Goal: Check status: Check status

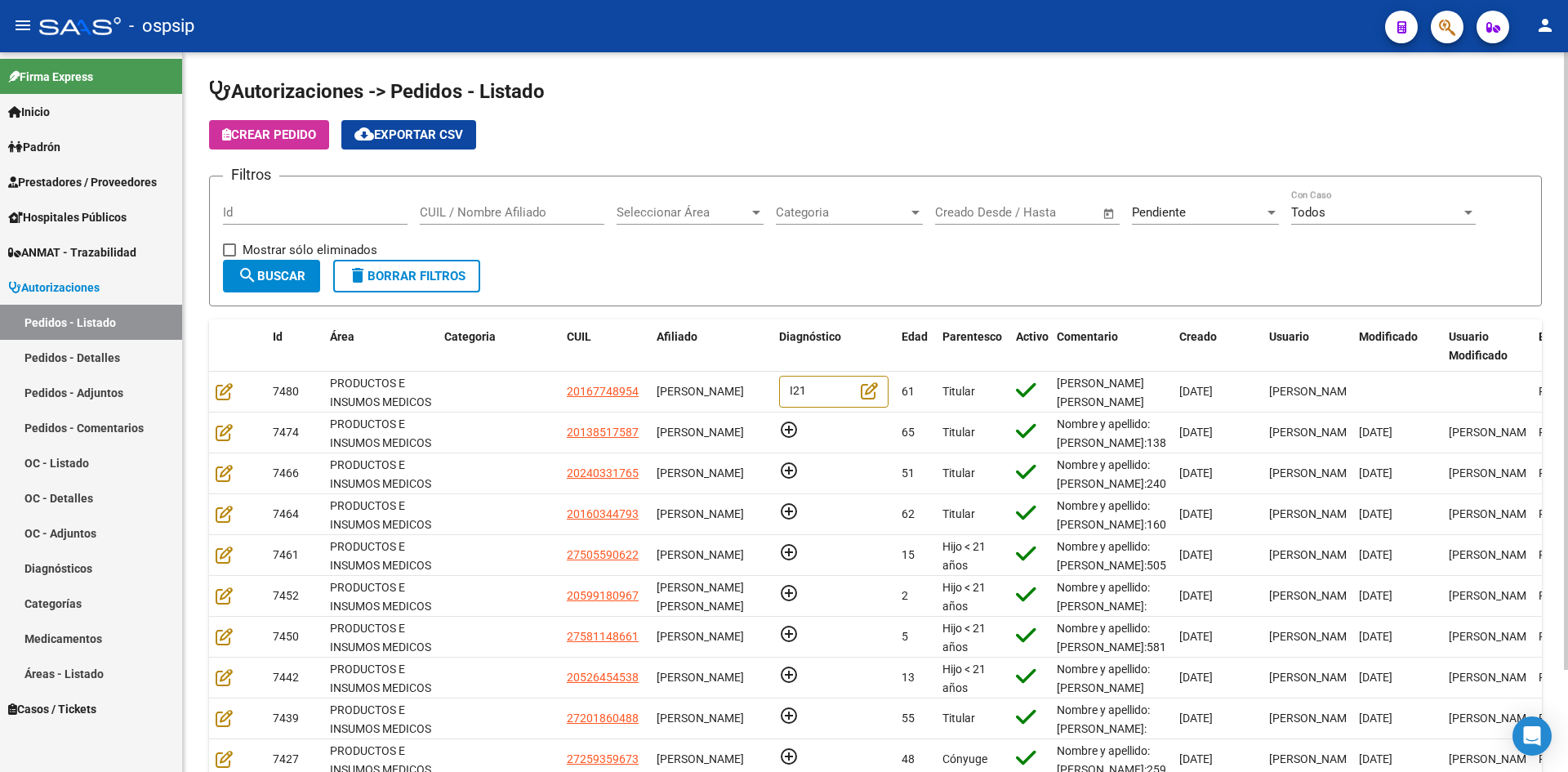
click at [704, 216] on span "Seleccionar Área" at bounding box center [682, 212] width 132 height 15
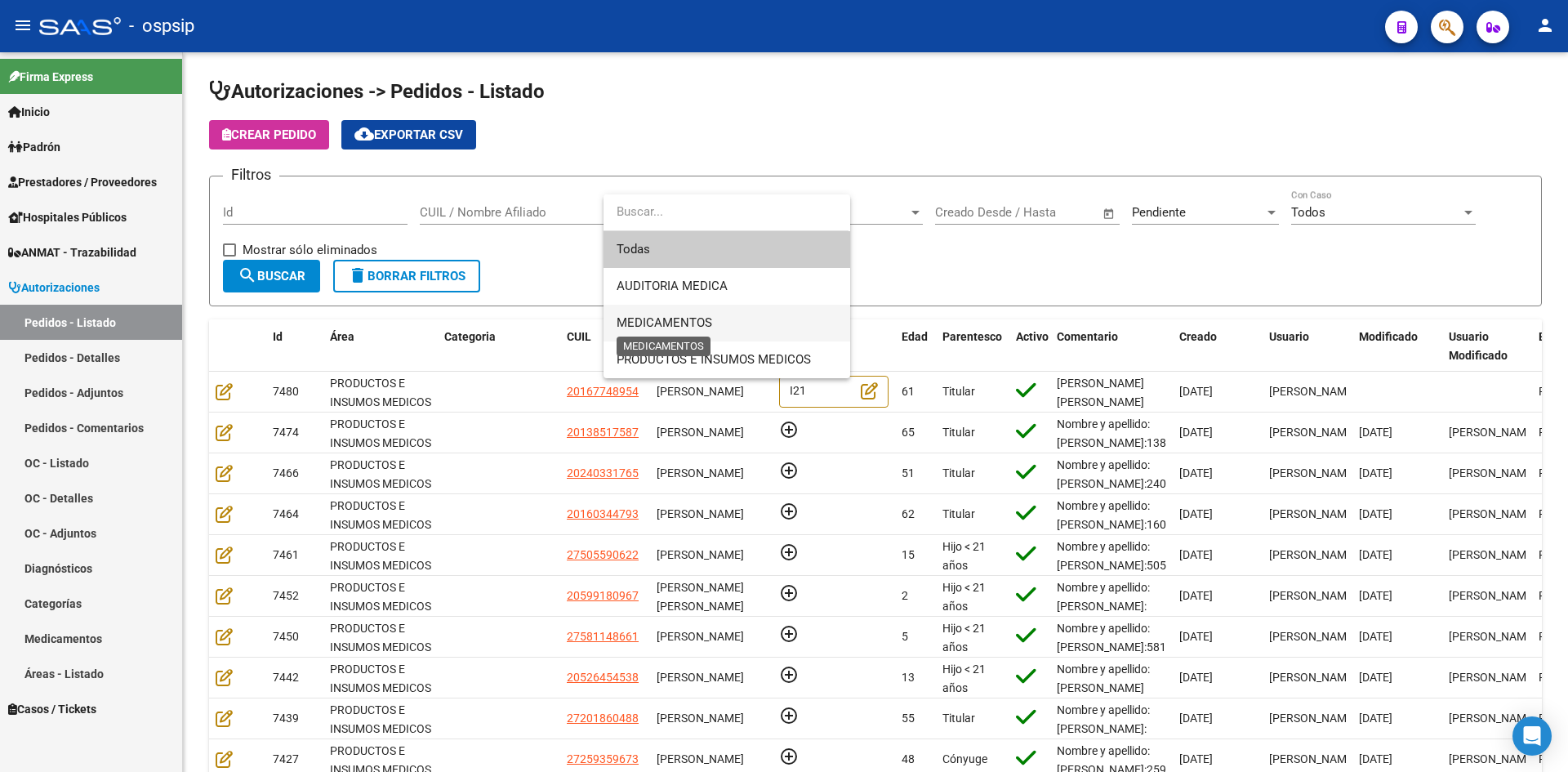
click at [684, 317] on span "MEDICAMENTOS" at bounding box center [664, 322] width 95 height 15
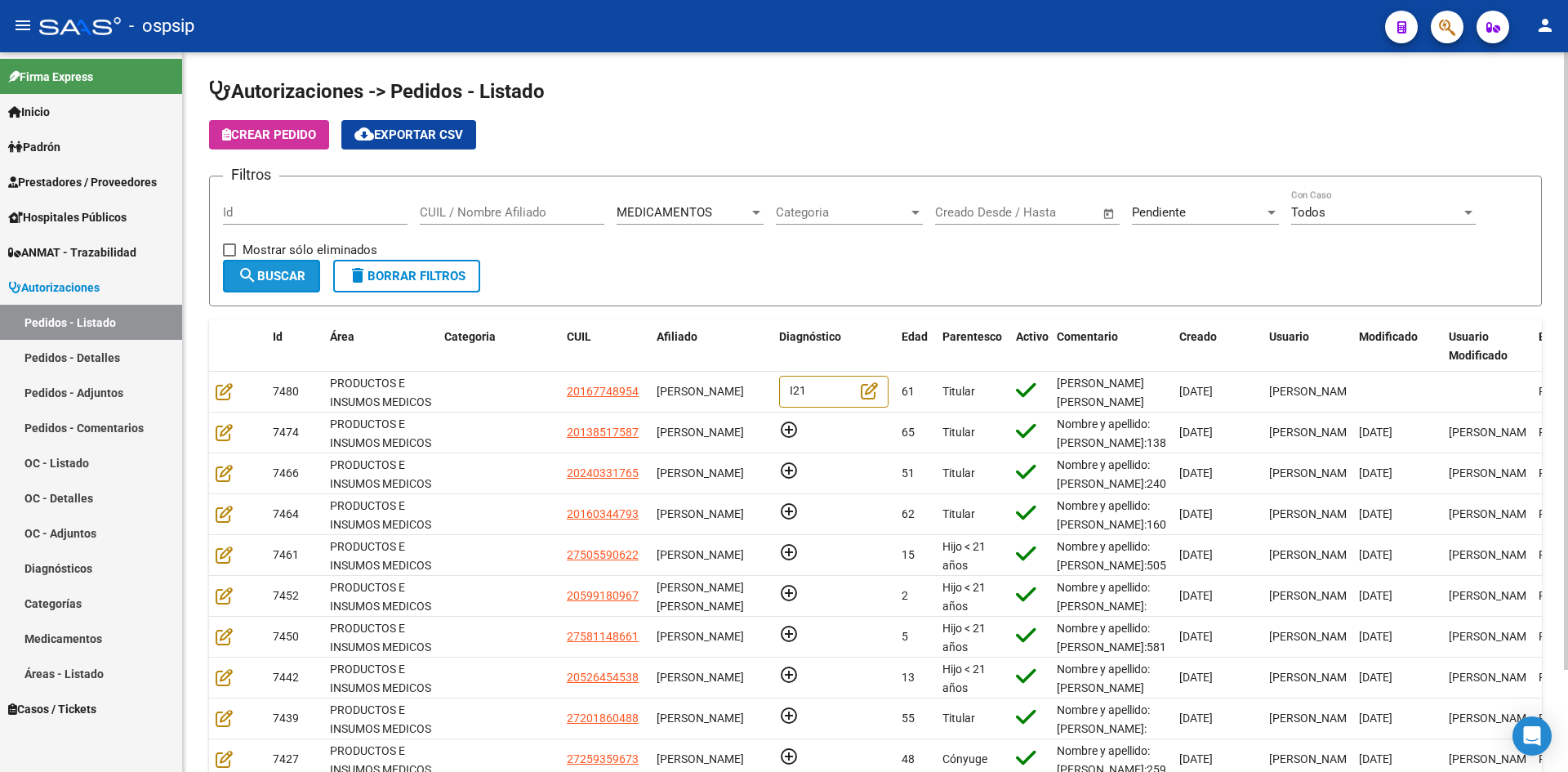
click at [262, 267] on button "search Buscar" at bounding box center [271, 276] width 97 height 33
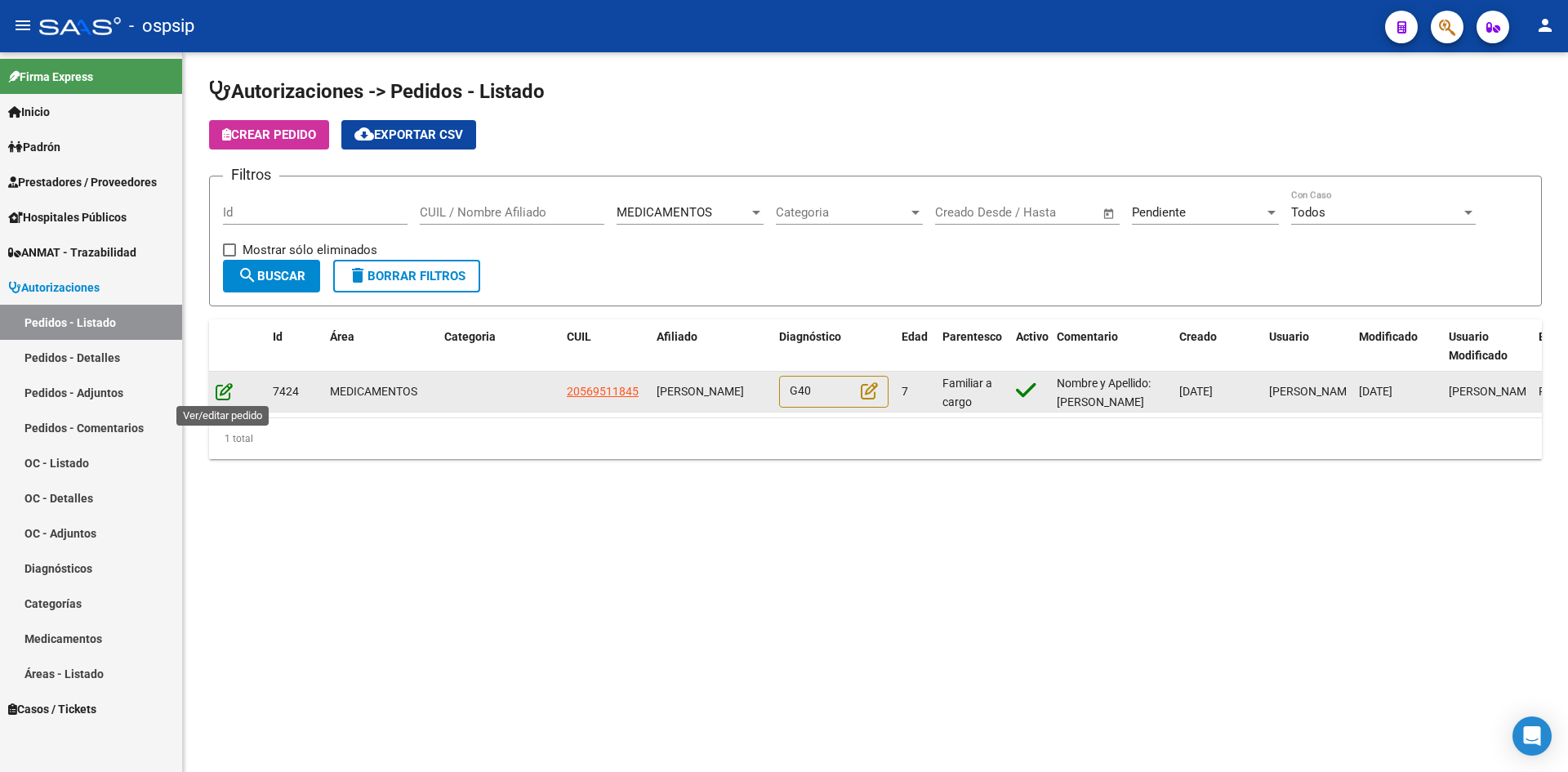
click at [226, 389] on icon at bounding box center [224, 391] width 17 height 18
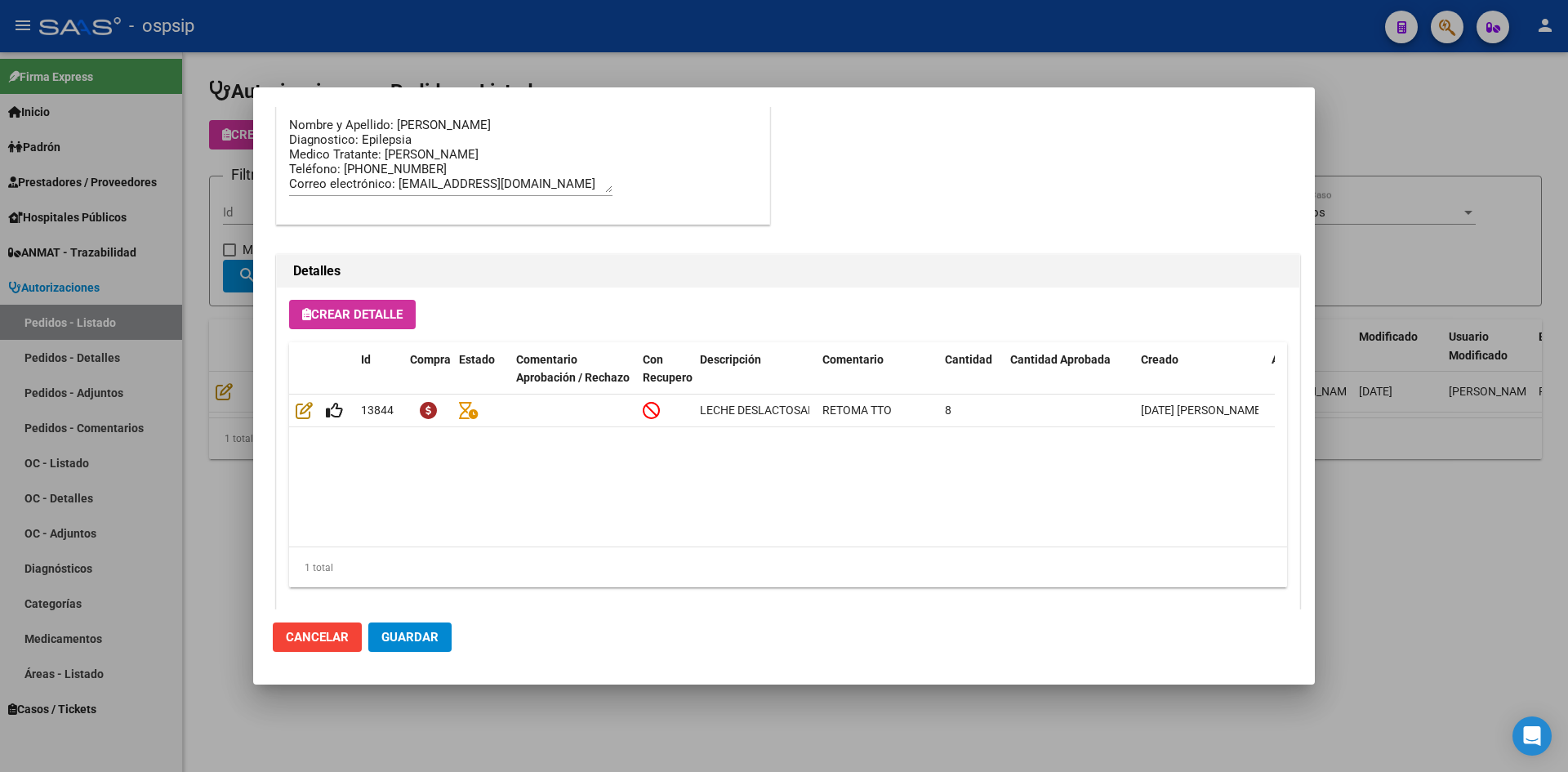
scroll to position [1391, 0]
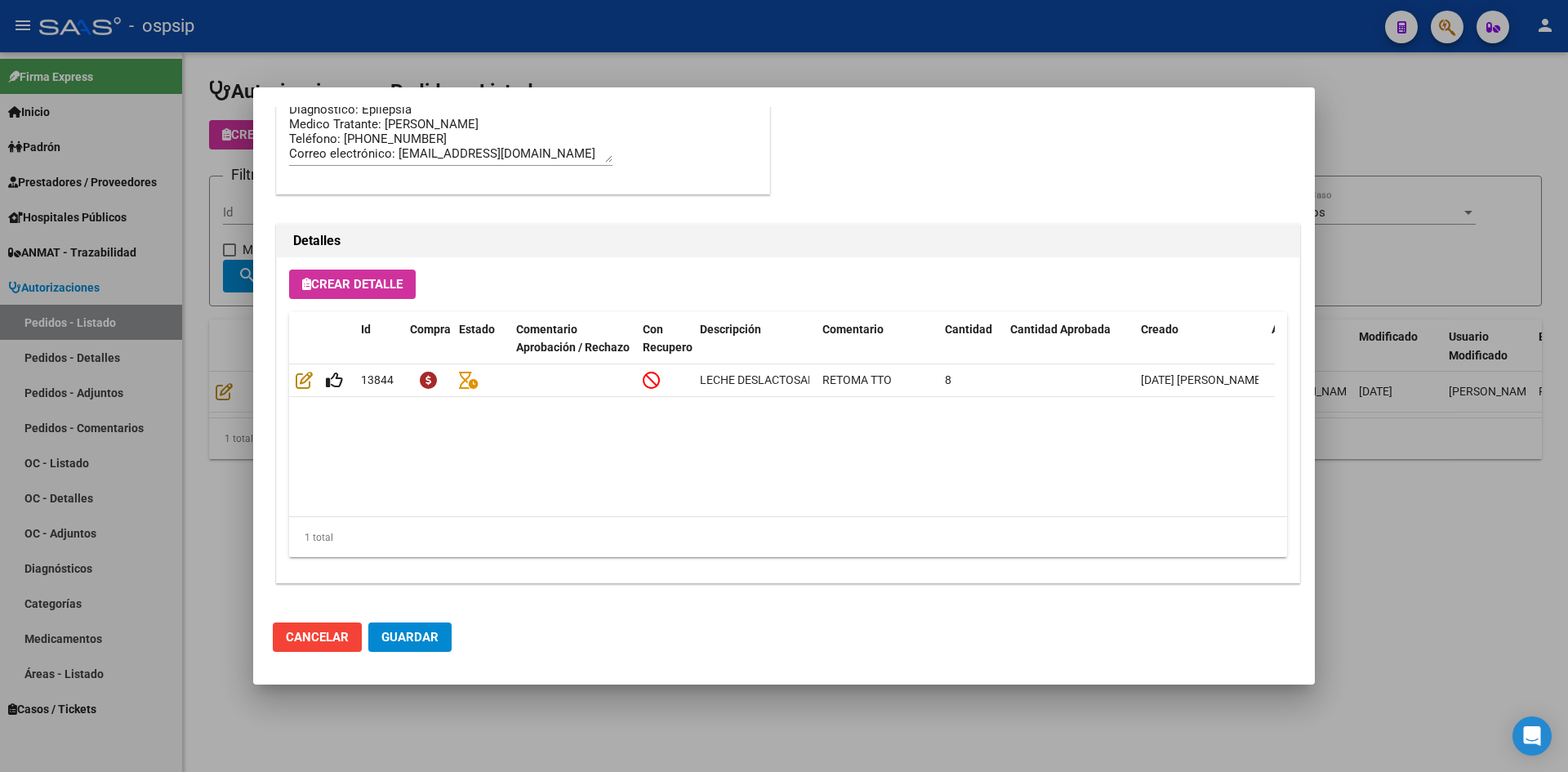
click at [623, 730] on div at bounding box center [784, 386] width 1568 height 772
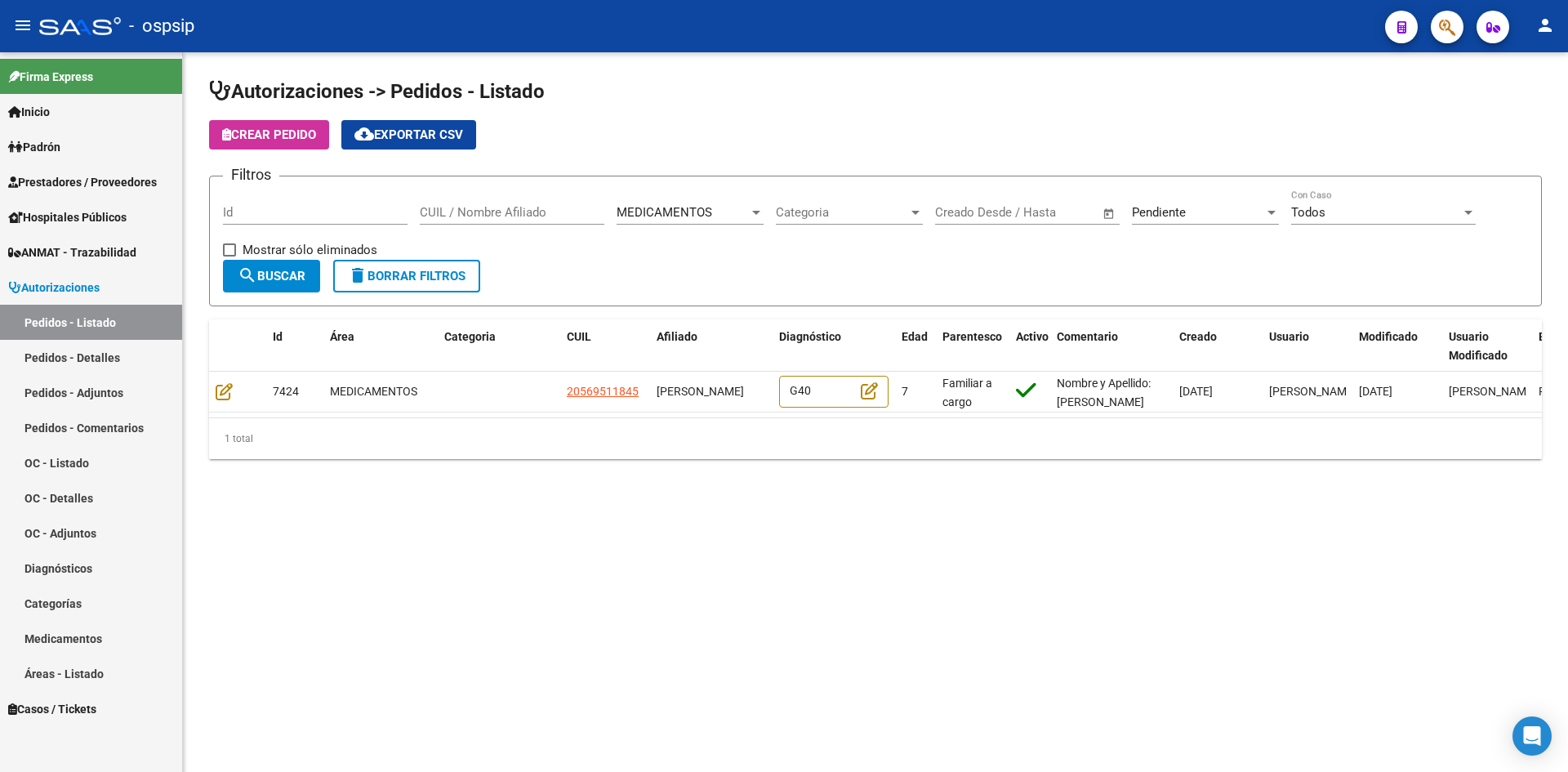
drag, startPoint x: 121, startPoint y: 360, endPoint x: 109, endPoint y: 344, distance: 20.0
click at [121, 360] on link "Pedidos - Detalles" at bounding box center [91, 357] width 182 height 35
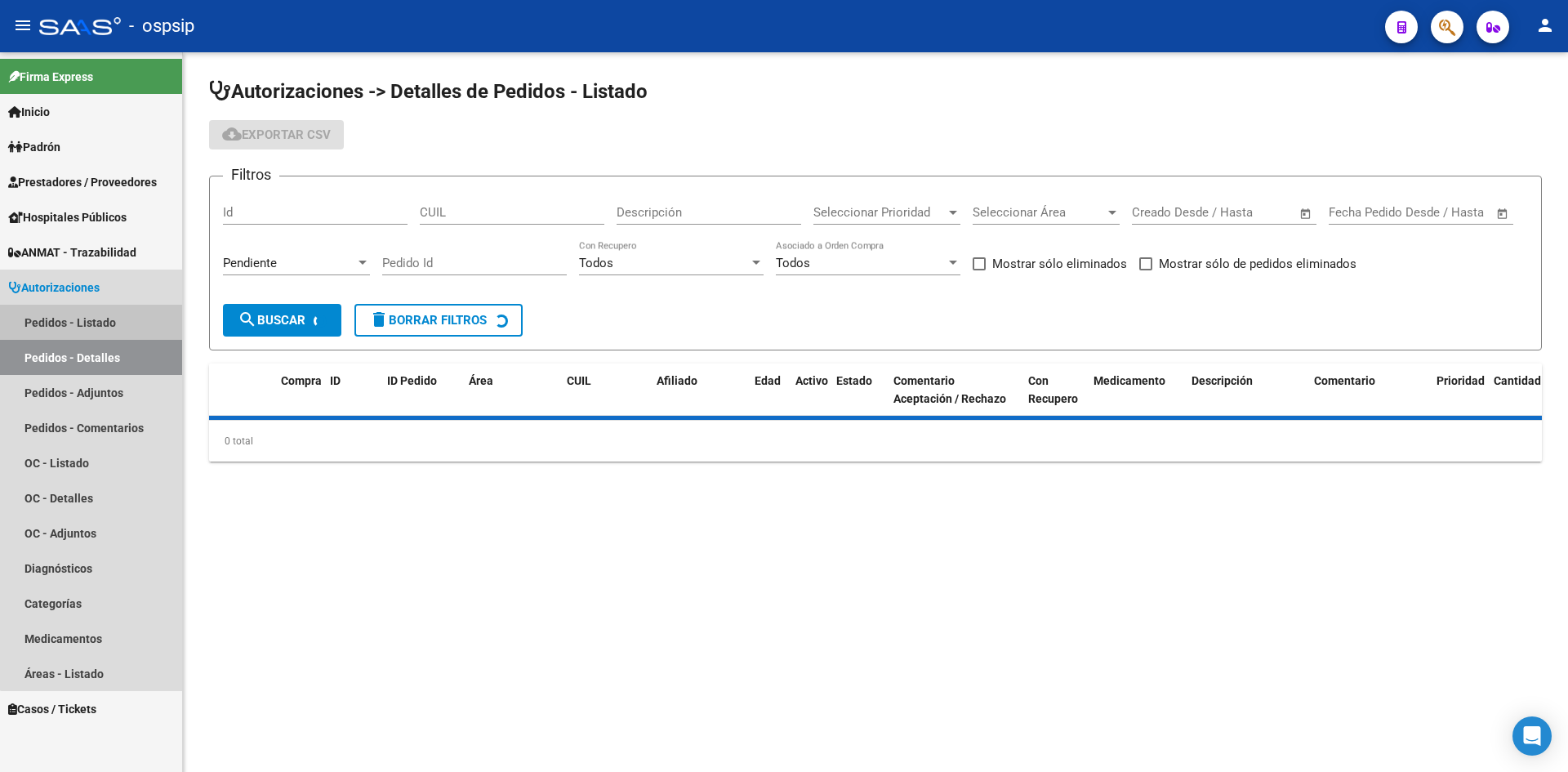
click at [109, 322] on link "Pedidos - Listado" at bounding box center [91, 322] width 182 height 35
